Goal: Check status: Check status

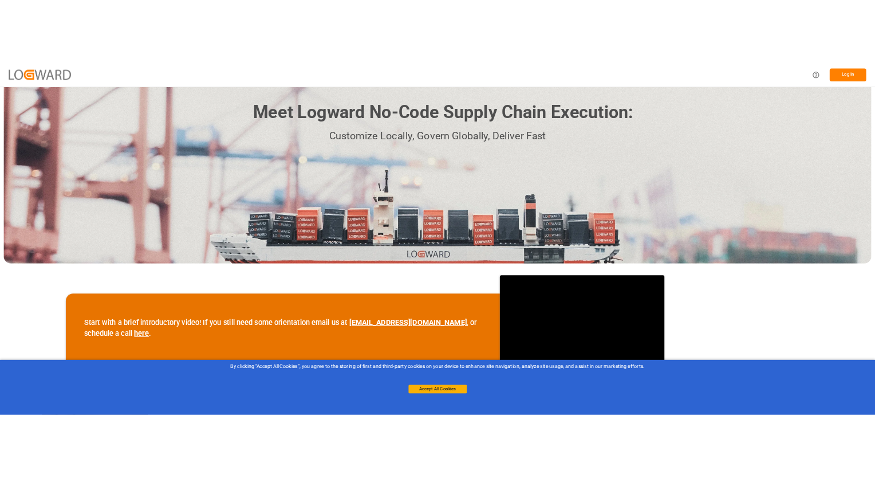
scroll to position [115, 0]
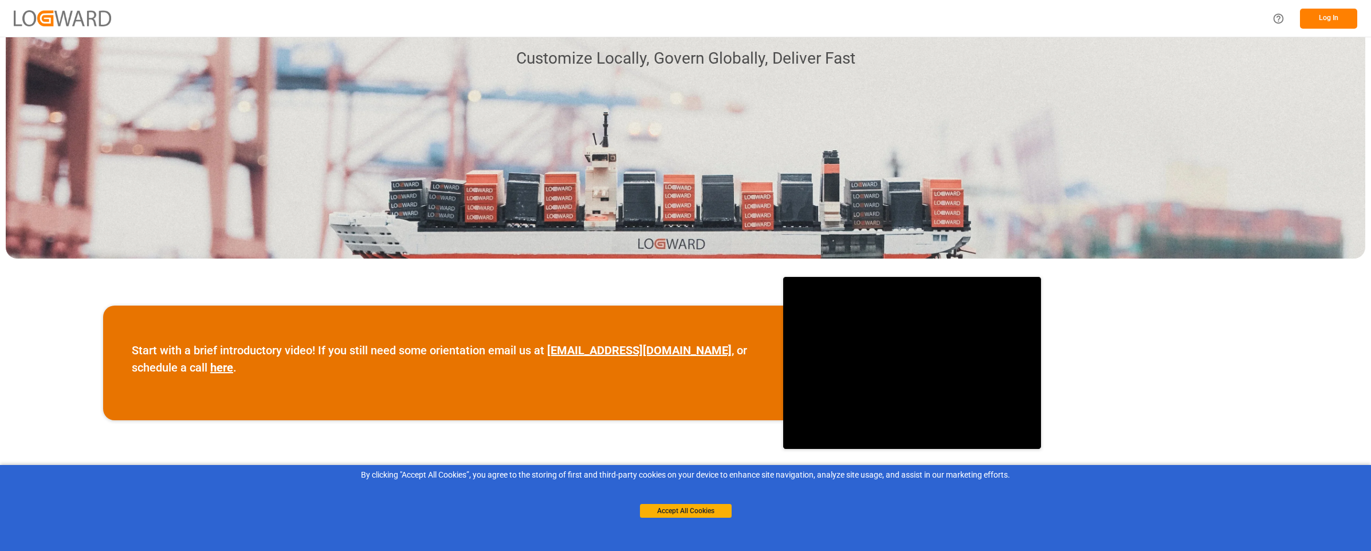
click at [1313, 23] on button "Log In" at bounding box center [1328, 19] width 57 height 20
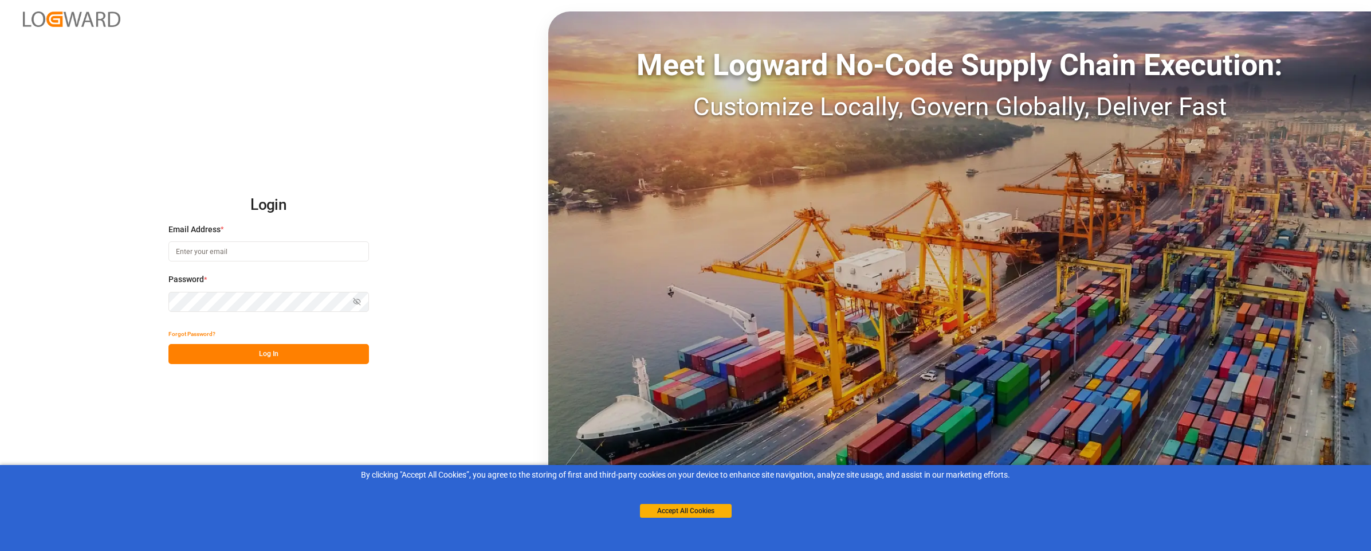
type input "[EMAIL_ADDRESS][DOMAIN_NAME]"
click at [292, 355] on button "Log In" at bounding box center [268, 354] width 201 height 20
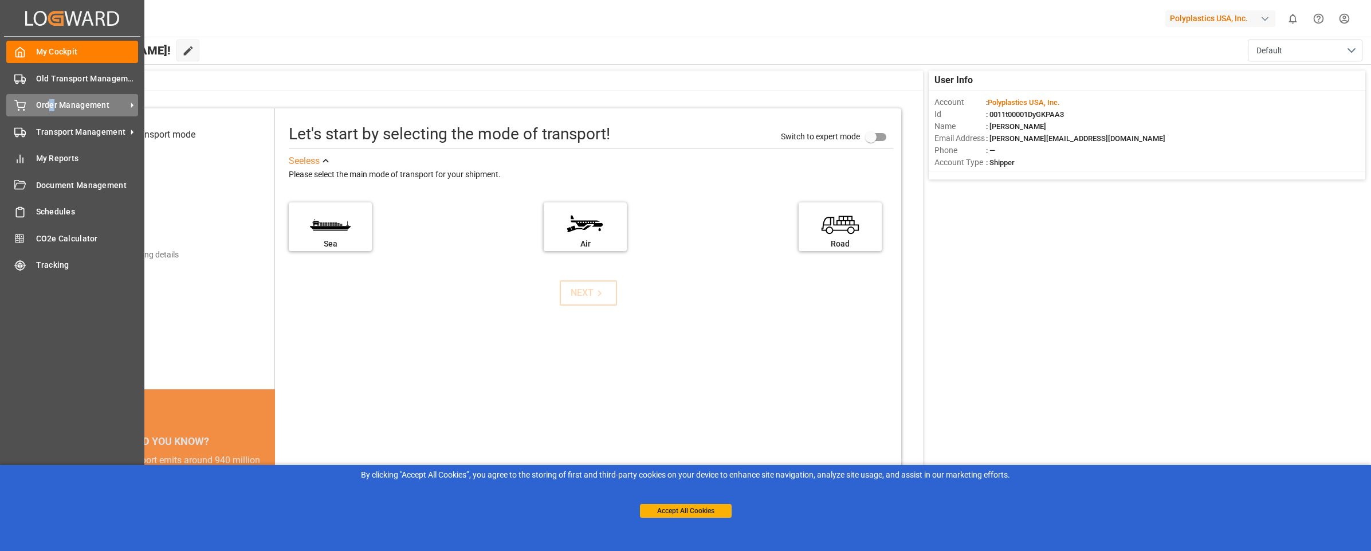
click at [52, 103] on span "Order Management" at bounding box center [81, 105] width 91 height 12
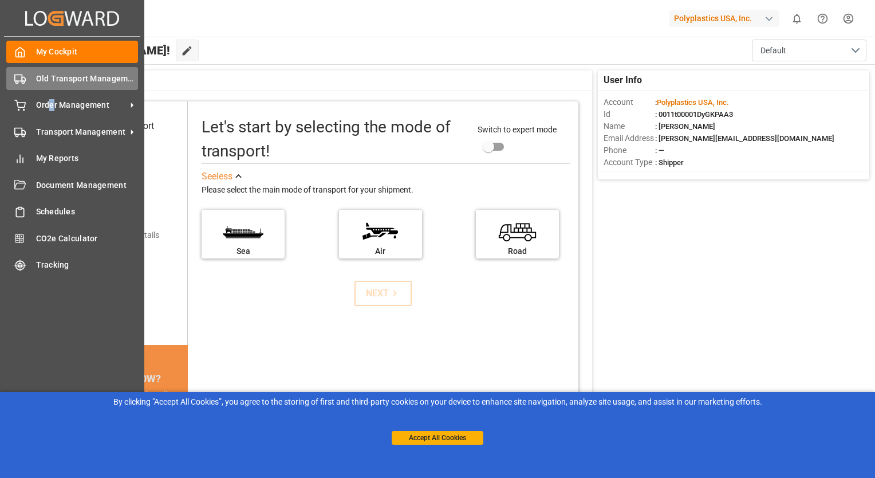
click at [39, 78] on span "Old Transport Management" at bounding box center [87, 79] width 103 height 12
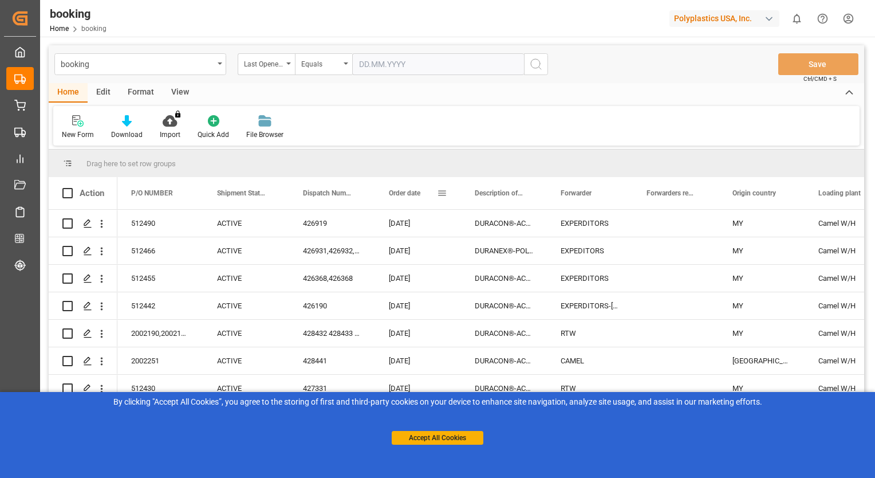
click at [429, 188] on div "Order date" at bounding box center [413, 193] width 48 height 32
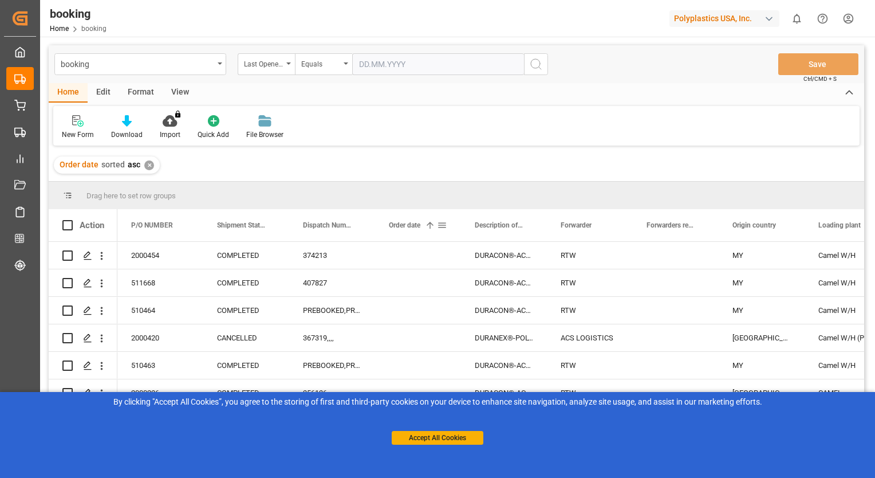
click at [442, 226] on span at bounding box center [442, 225] width 10 height 10
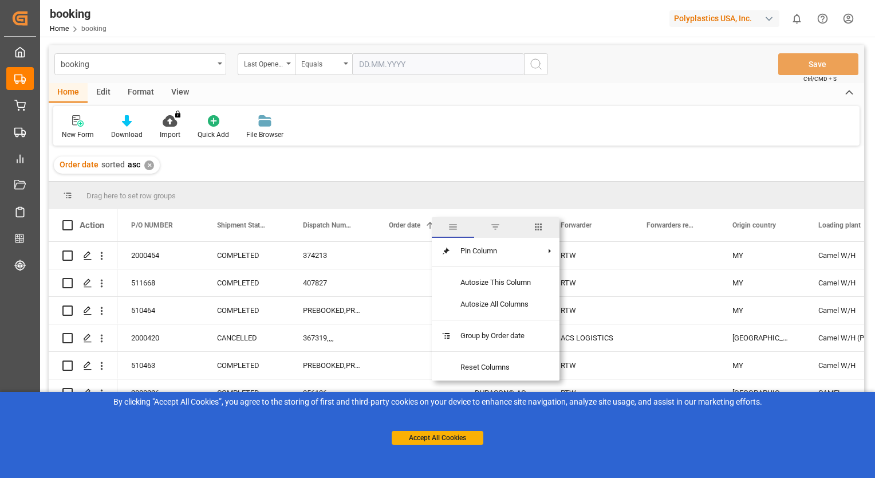
click at [411, 223] on span "Order date" at bounding box center [405, 225] width 32 height 8
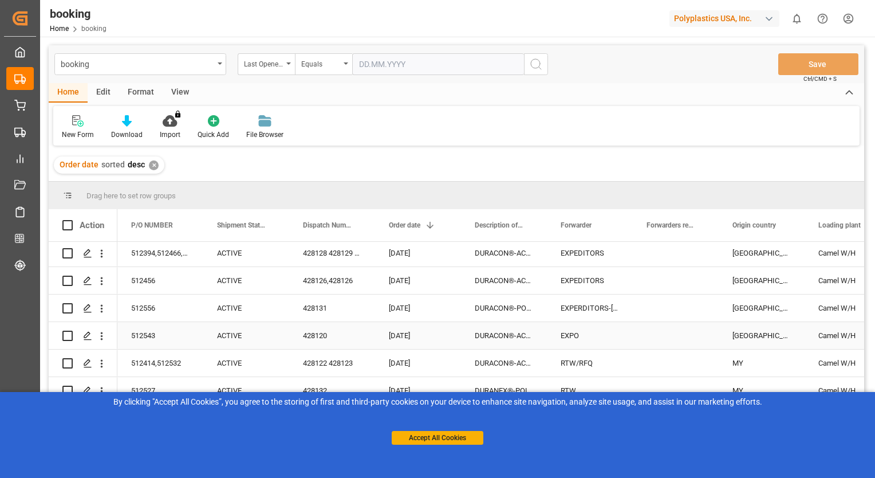
scroll to position [172, 0]
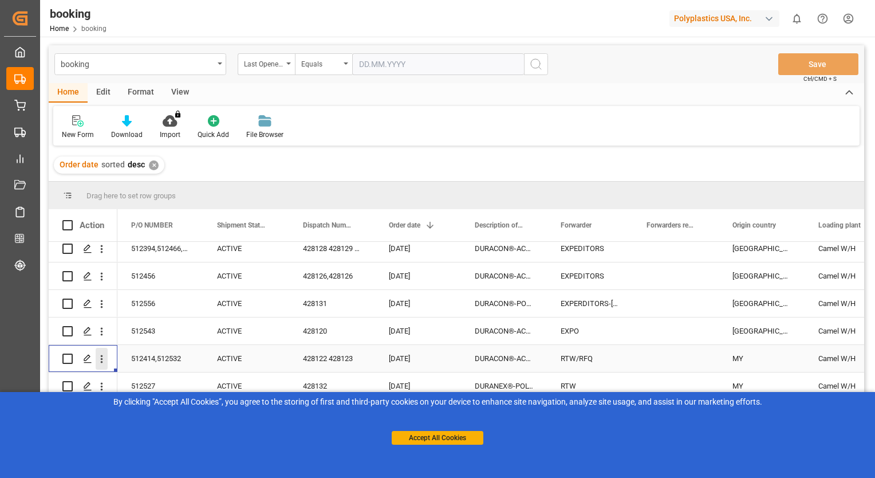
click at [101, 359] on icon "open menu" at bounding box center [102, 359] width 2 height 8
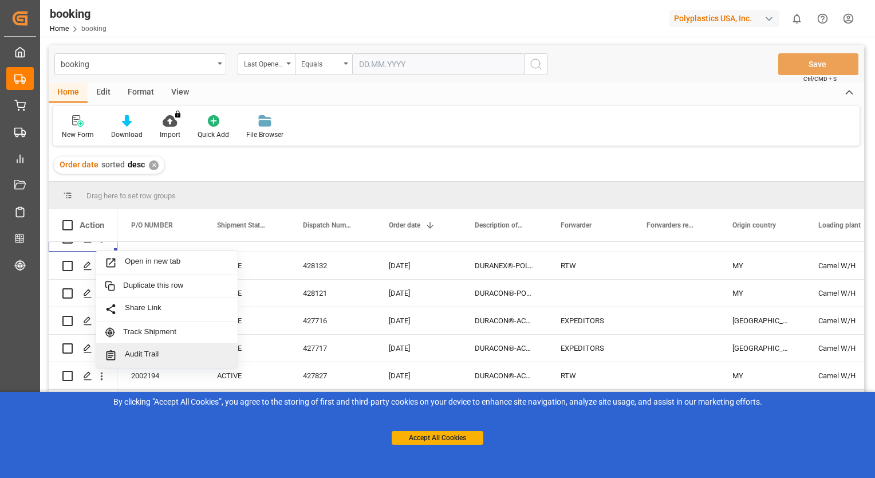
scroll to position [344, 0]
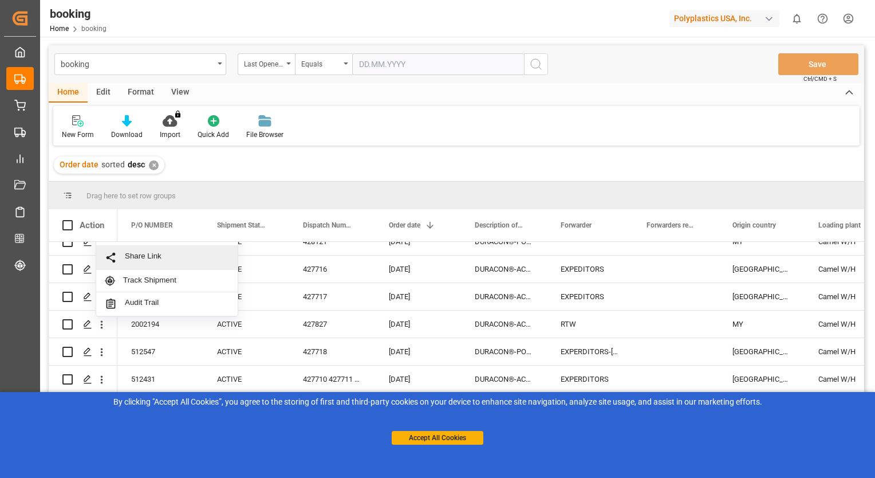
click at [178, 263] on span "Share Link" at bounding box center [177, 257] width 104 height 12
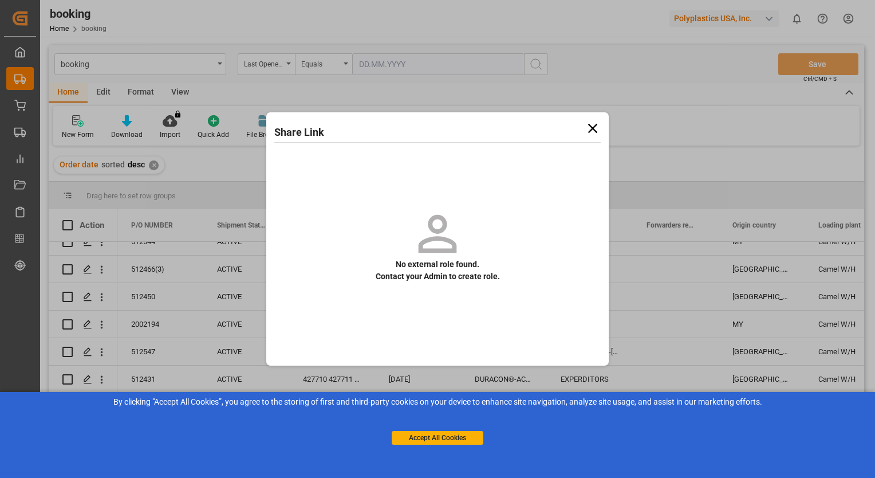
click at [97, 270] on div "Share Link No external role found. Contact your Admin to create role." at bounding box center [437, 239] width 875 height 478
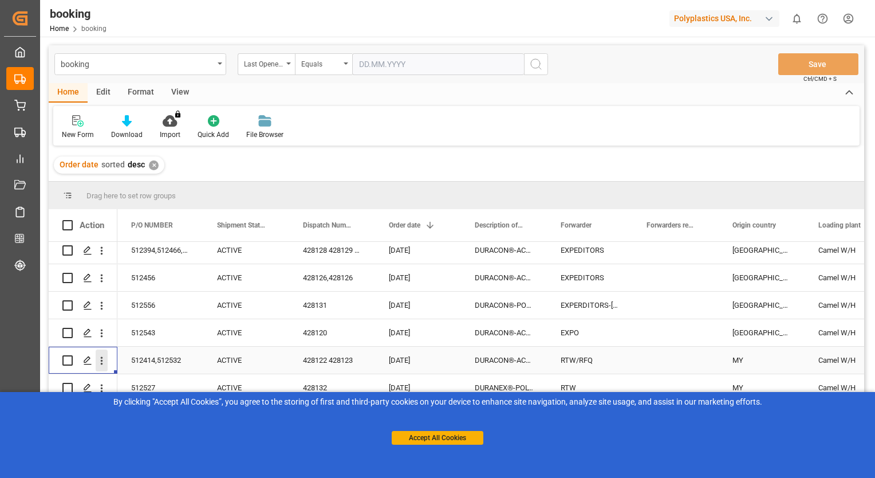
click at [101, 357] on icon "open menu" at bounding box center [102, 361] width 2 height 8
click at [167, 380] on span "Open in new tab" at bounding box center [177, 385] width 104 height 12
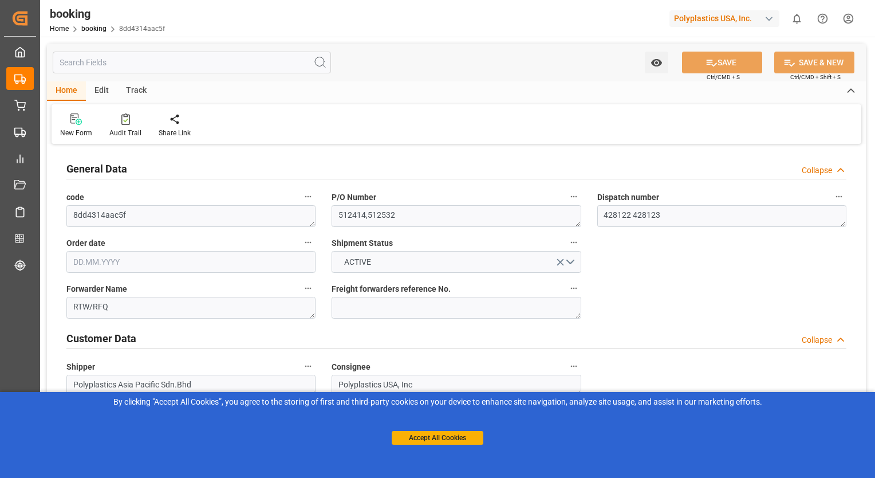
type input "[DATE]"
type input "14.08.2025"
type input "25.08.2025"
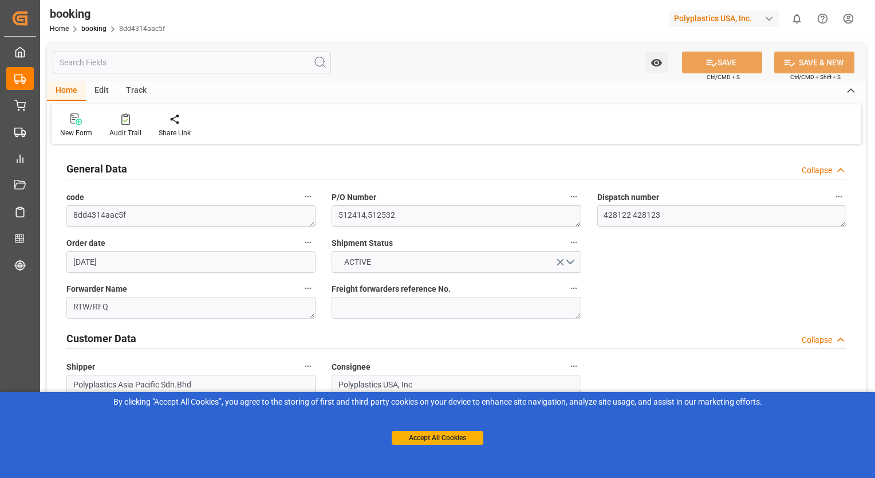
type input "25.08.2025"
type input "26.08.2025"
type input "10.10.2025"
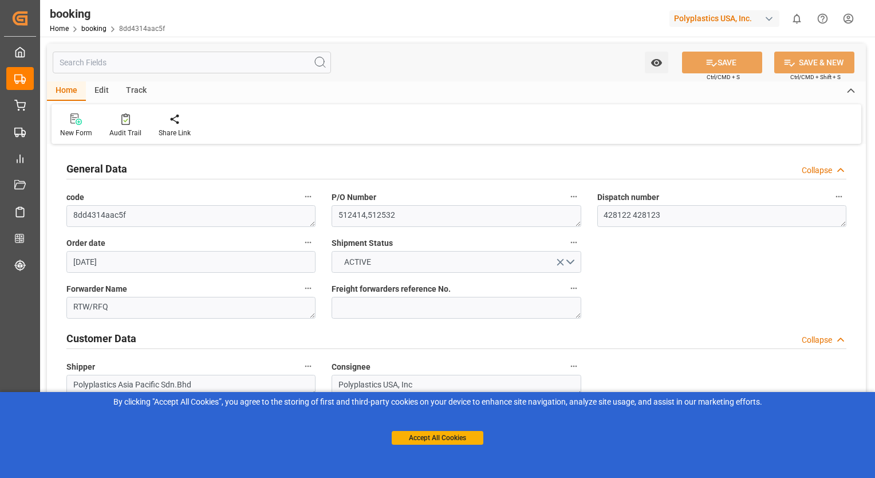
type input "15.10.2025"
type input "05.08.2025 06:21"
click at [166, 124] on div at bounding box center [175, 119] width 32 height 12
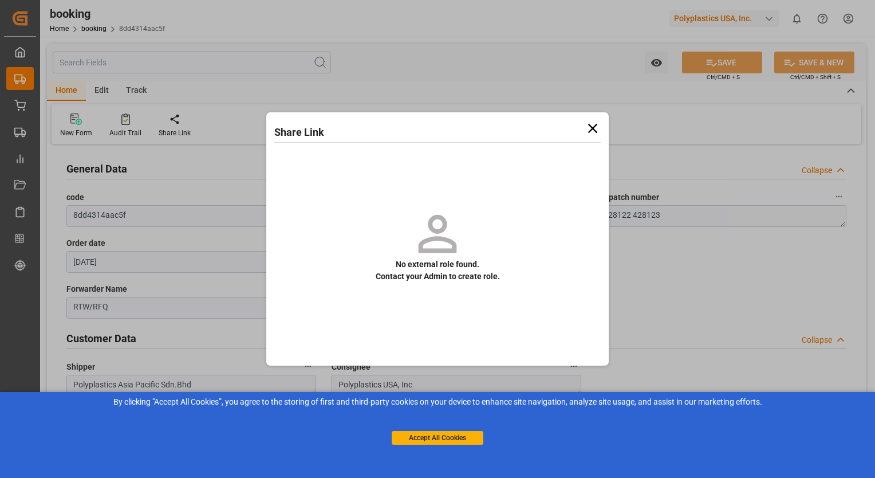
click at [595, 129] on icon at bounding box center [593, 128] width 16 height 16
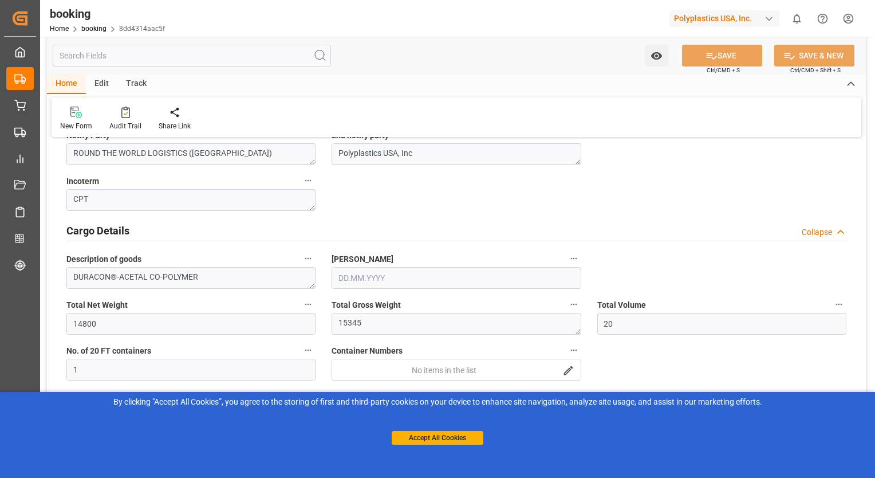
scroll to position [286, 0]
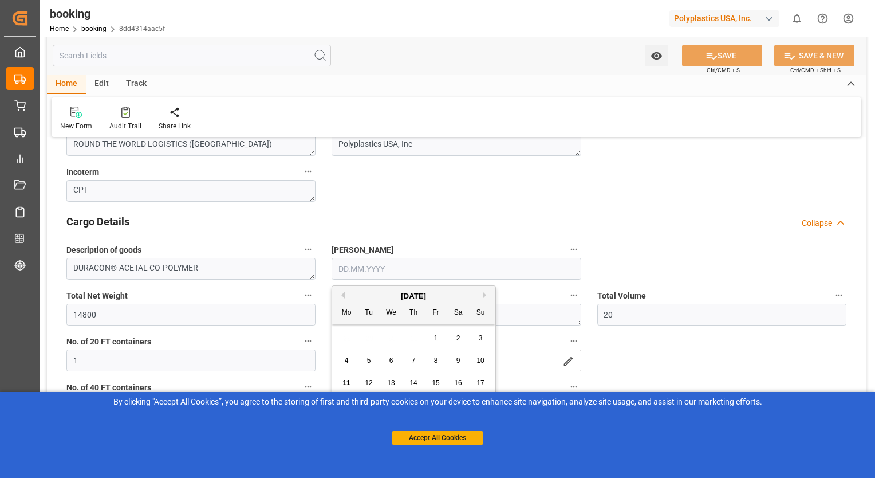
click at [482, 261] on input "text" at bounding box center [456, 269] width 249 height 22
click at [485, 296] on button "Next Month" at bounding box center [486, 295] width 7 height 7
click at [463, 438] on button "Accept All Cookies" at bounding box center [438, 438] width 92 height 14
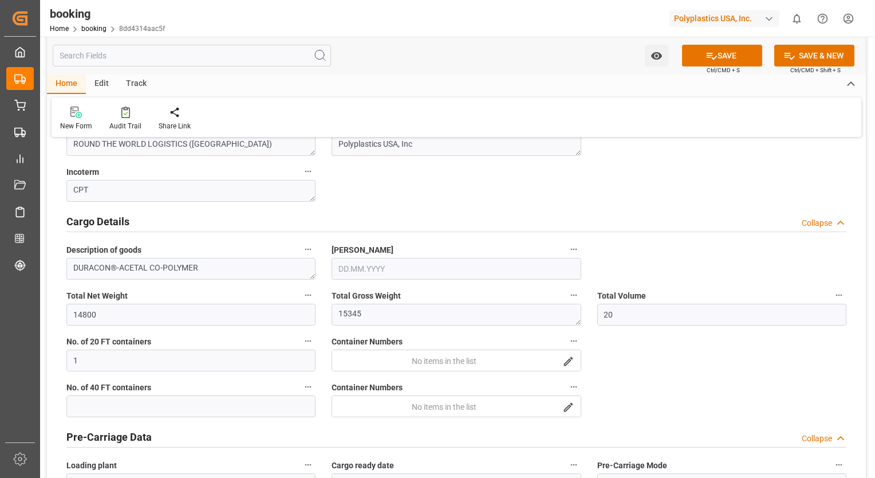
click at [474, 270] on input "text" at bounding box center [456, 269] width 249 height 22
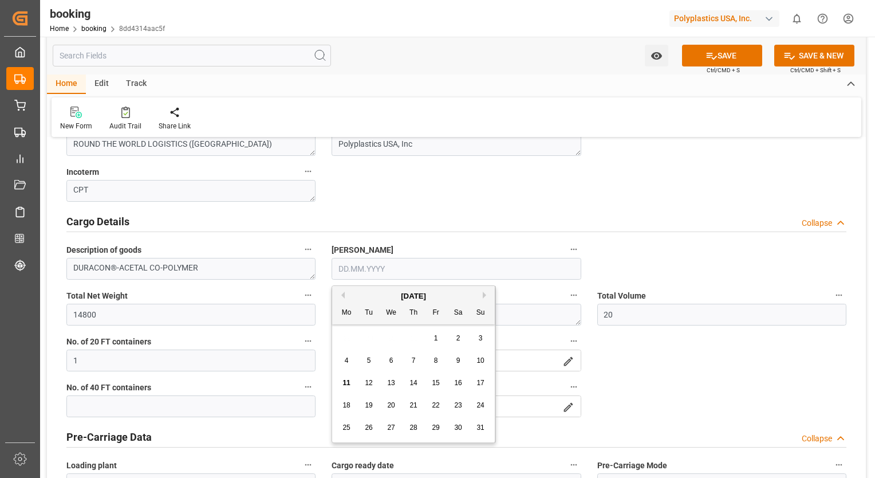
click at [365, 386] on span "12" at bounding box center [368, 383] width 7 height 8
type input "12.08.2025"
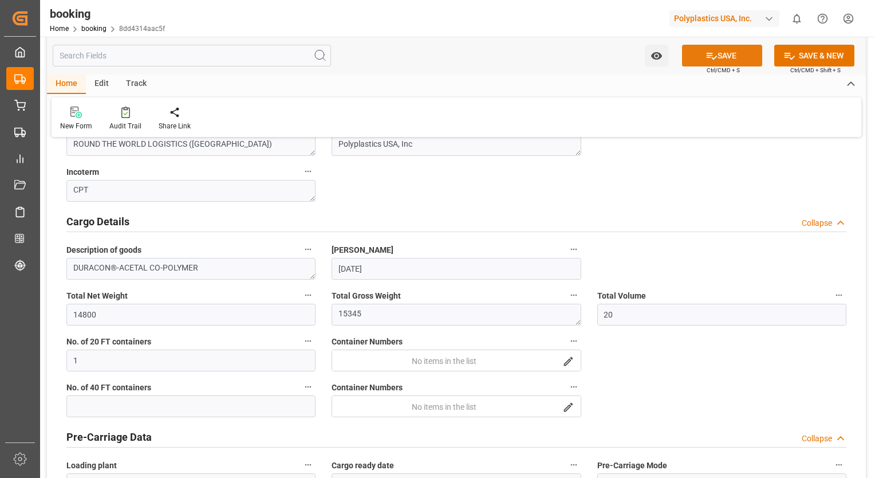
click at [729, 64] on button "SAVE" at bounding box center [722, 56] width 80 height 22
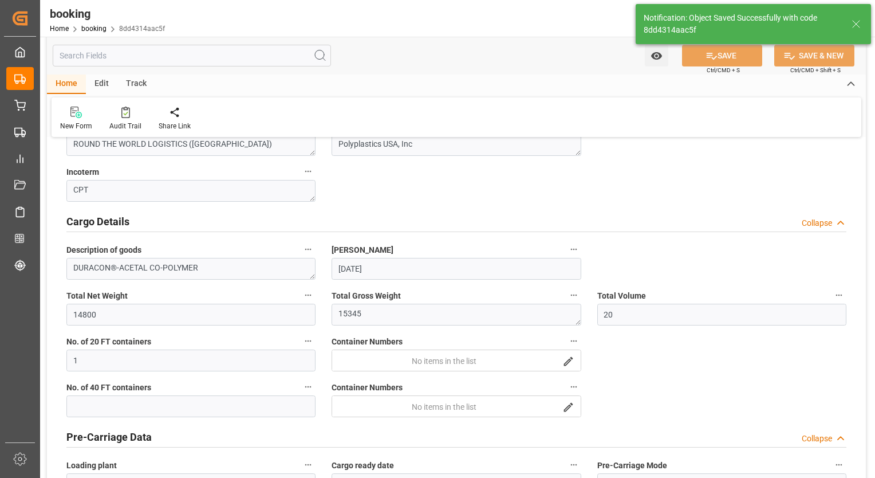
type textarea "64"
click at [171, 111] on icon at bounding box center [174, 112] width 11 height 11
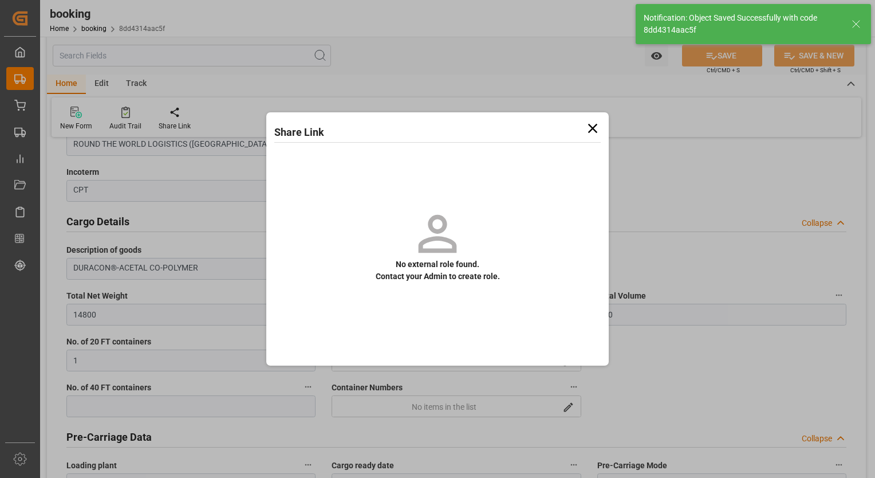
click at [593, 135] on icon at bounding box center [593, 128] width 16 height 16
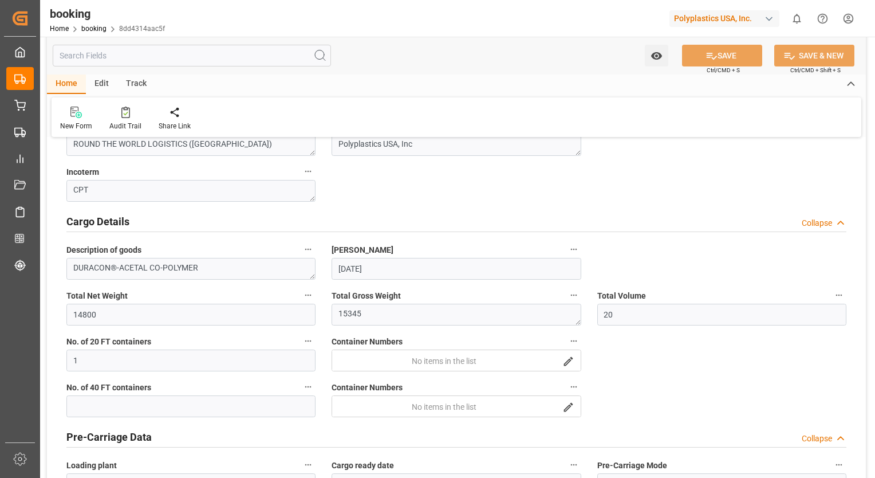
click at [146, 85] on div "Track" at bounding box center [136, 83] width 38 height 19
click at [78, 109] on icon at bounding box center [73, 112] width 11 height 11
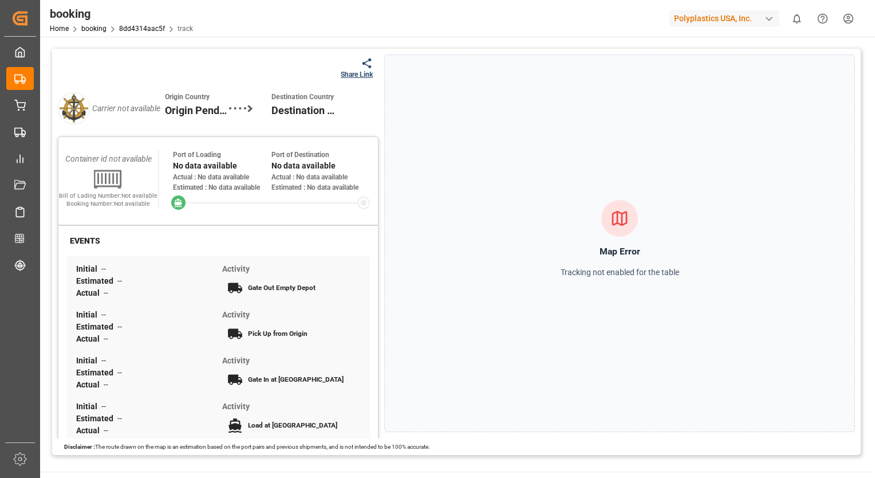
click at [850, 141] on div "Map Error Tracking not enabled for the table" at bounding box center [619, 243] width 471 height 378
click at [364, 73] on div "Share Link" at bounding box center [357, 74] width 32 height 10
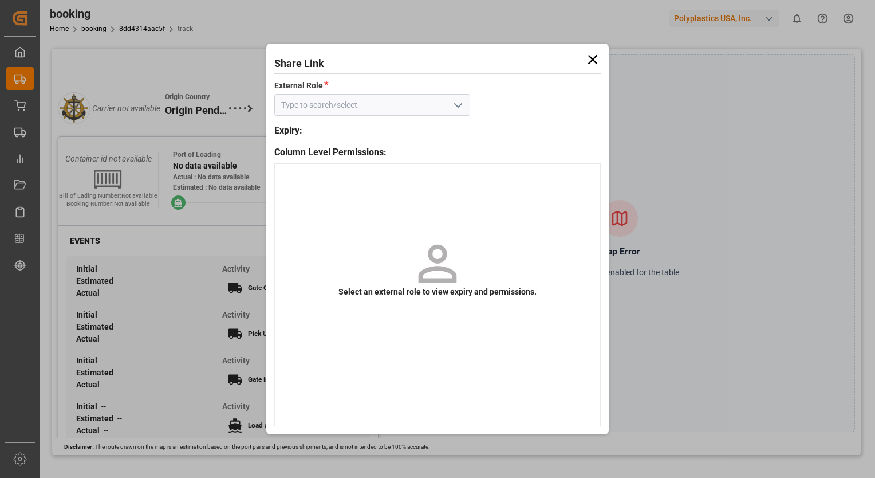
click at [351, 107] on input at bounding box center [372, 105] width 196 height 22
click at [456, 105] on icon "open menu" at bounding box center [458, 106] width 14 height 14
click at [387, 137] on div "Default tracking role" at bounding box center [372, 130] width 195 height 26
type input "Default tracking role"
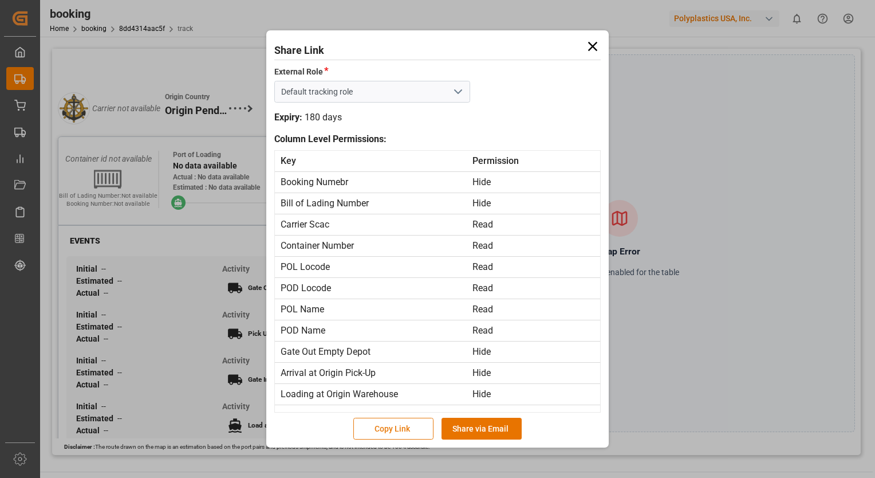
click at [408, 425] on button "Copy Link" at bounding box center [393, 429] width 80 height 22
click at [588, 49] on icon at bounding box center [593, 46] width 16 height 16
